Goal: Task Accomplishment & Management: Manage account settings

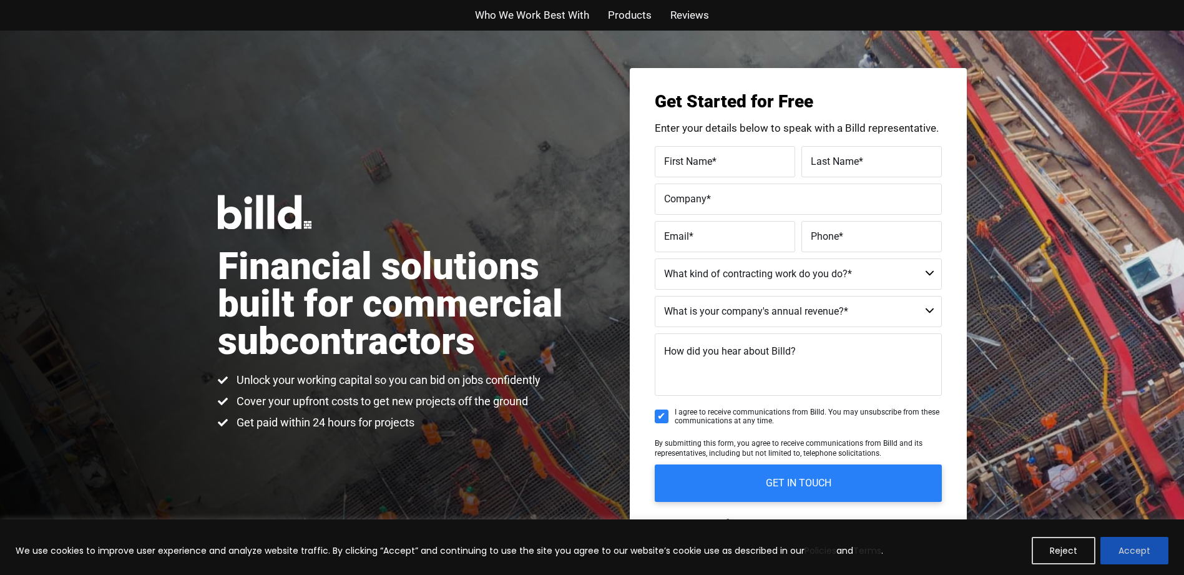
click at [1120, 552] on button "Accept" at bounding box center [1135, 550] width 68 height 27
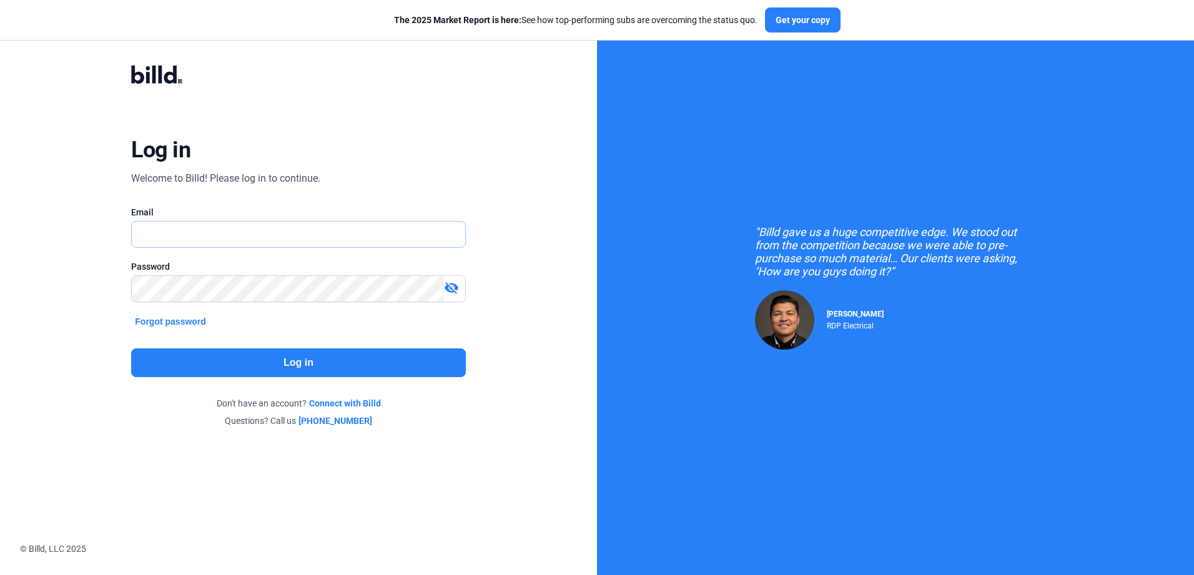
click at [163, 237] on input "text" at bounding box center [291, 235] width 319 height 26
drag, startPoint x: 66, startPoint y: 289, endPoint x: 75, endPoint y: 285, distance: 9.8
click at [67, 288] on div "Log in Welcome to Billd! Please log in to continue. Email Password visibility_o…" at bounding box center [298, 246] width 597 height 493
click at [179, 227] on input "text" at bounding box center [298, 235] width 333 height 26
type input "[PERSON_NAME][EMAIL_ADDRESS][DOMAIN_NAME]"
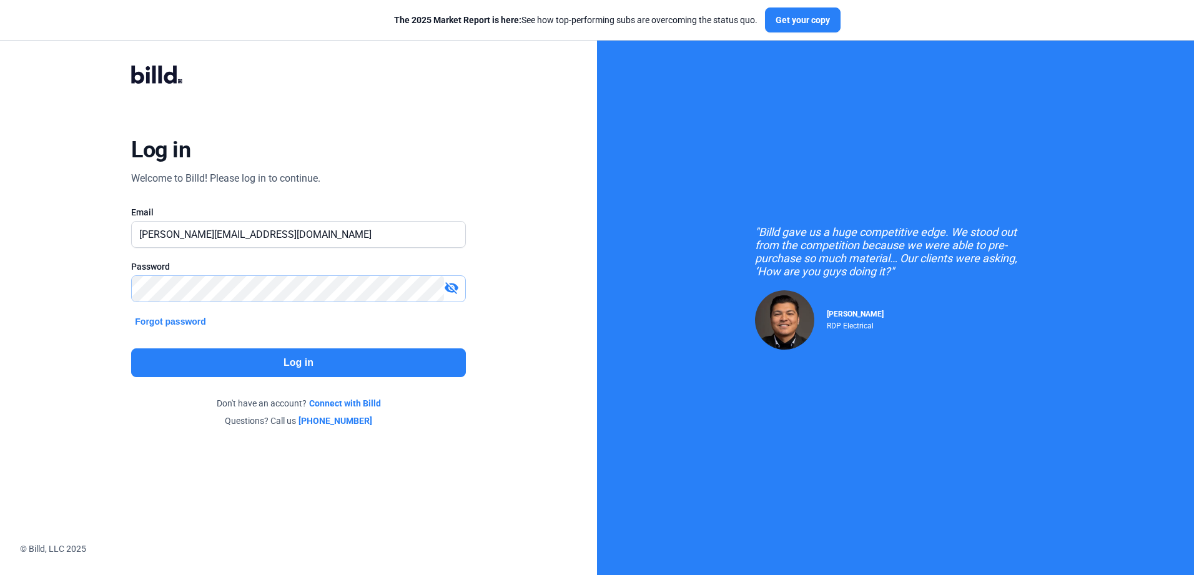
click at [99, 297] on div "Log in Welcome to Billd! Please log in to continue. Email [PERSON_NAME][EMAIL_A…" at bounding box center [299, 246] width 430 height 409
click at [449, 290] on mat-icon "visibility_off" at bounding box center [451, 287] width 15 height 15
click at [344, 362] on button "Log in" at bounding box center [298, 362] width 334 height 29
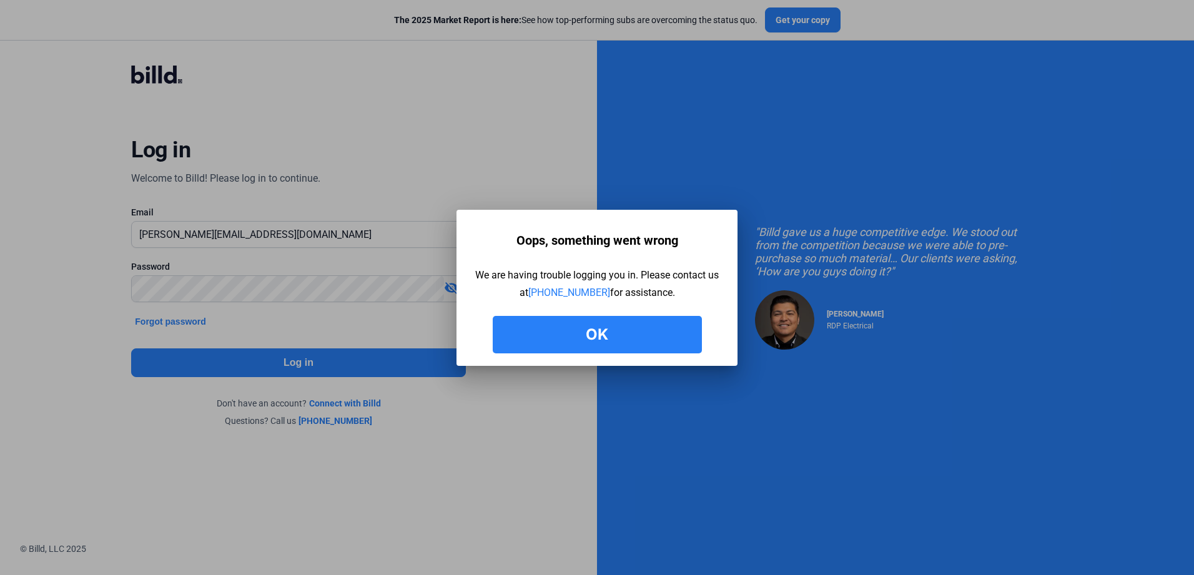
click at [578, 338] on button "Ok" at bounding box center [597, 334] width 209 height 37
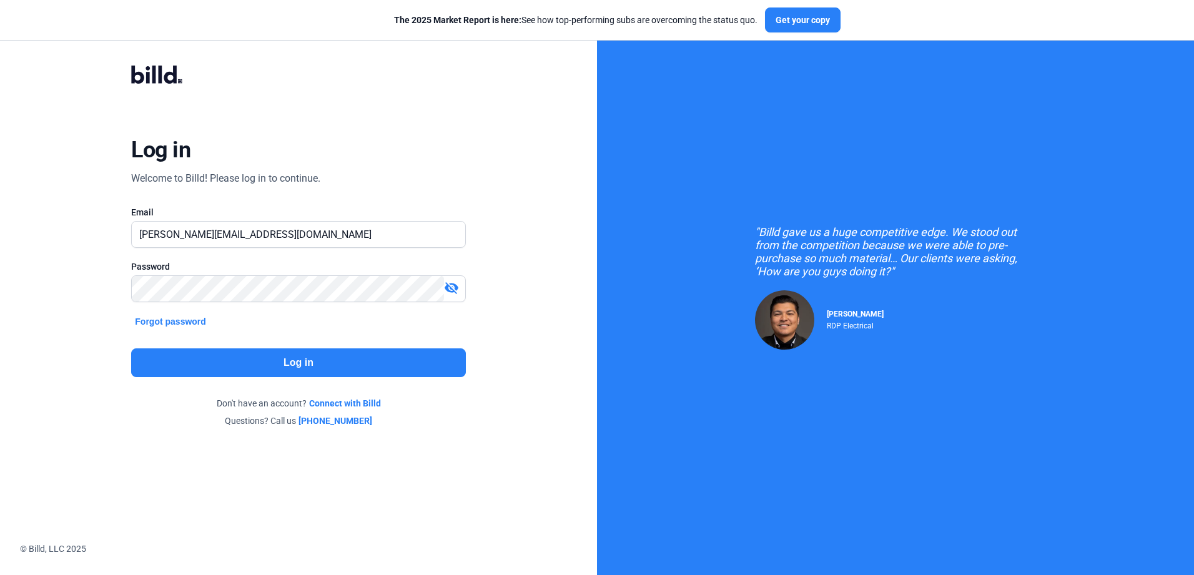
click at [454, 288] on mat-icon "visibility_off" at bounding box center [451, 287] width 15 height 15
